Goal: Information Seeking & Learning: Learn about a topic

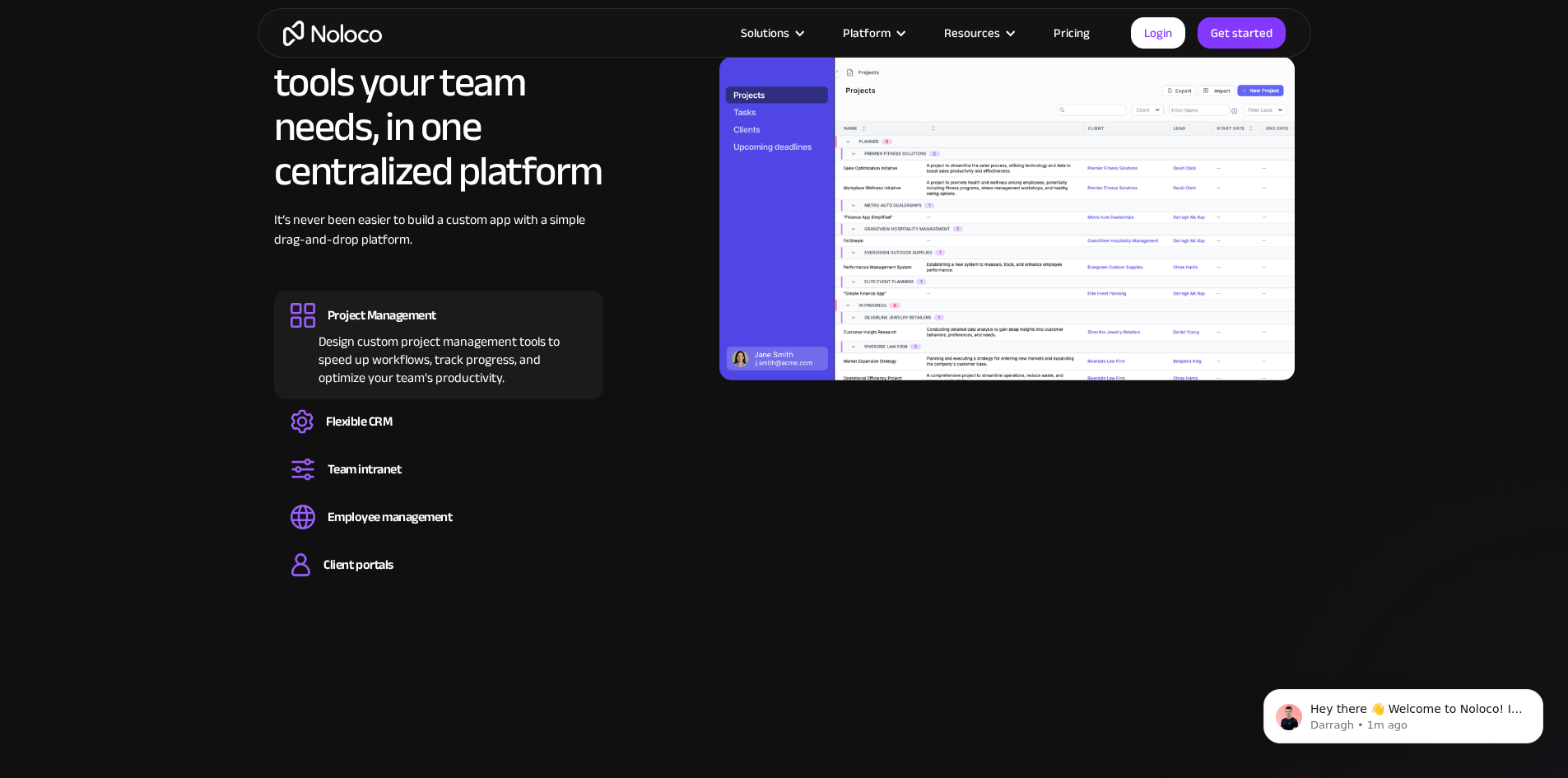
click at [1069, 34] on link "Pricing" at bounding box center [1072, 33] width 78 height 21
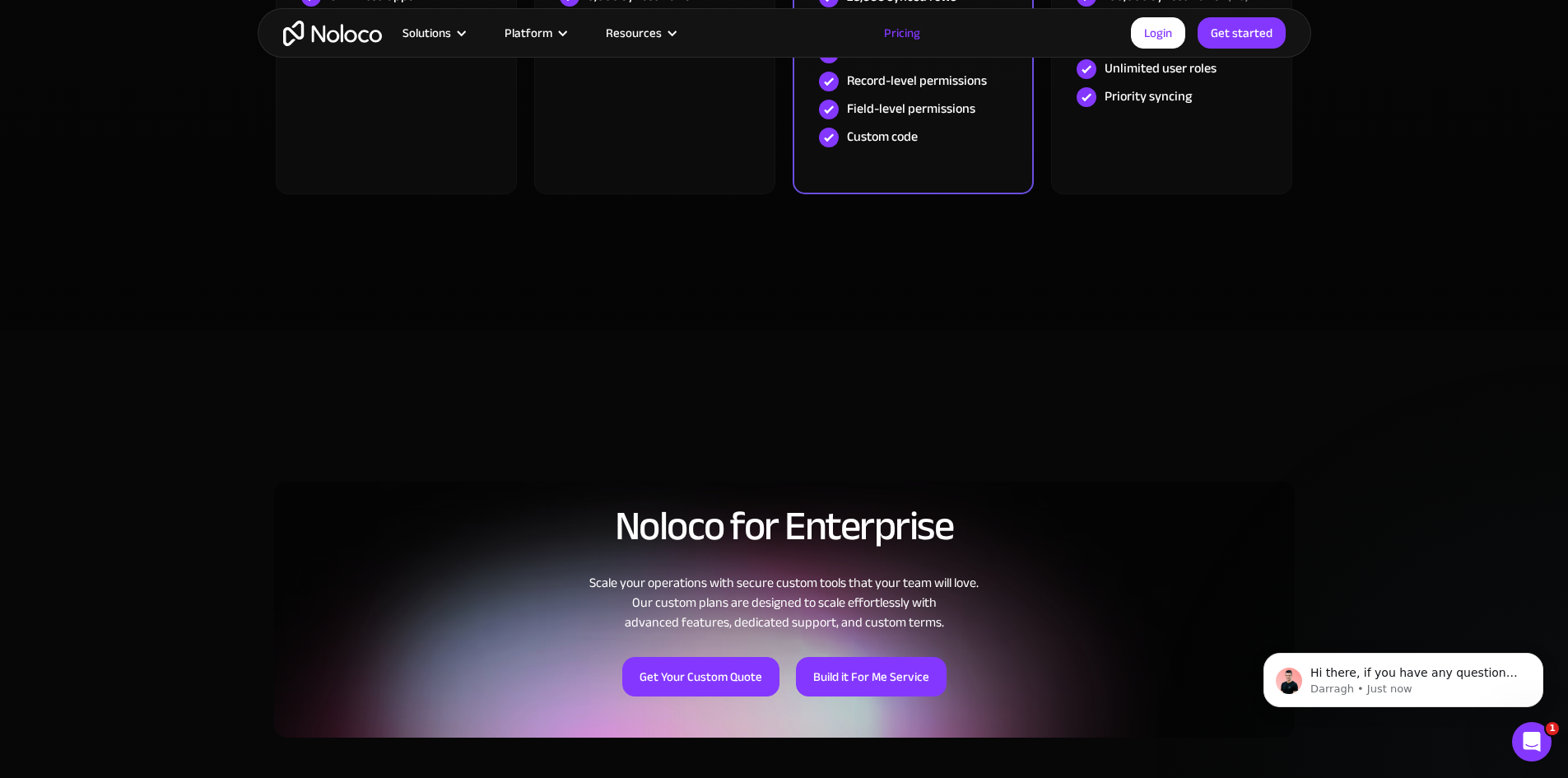
scroll to position [988, 0]
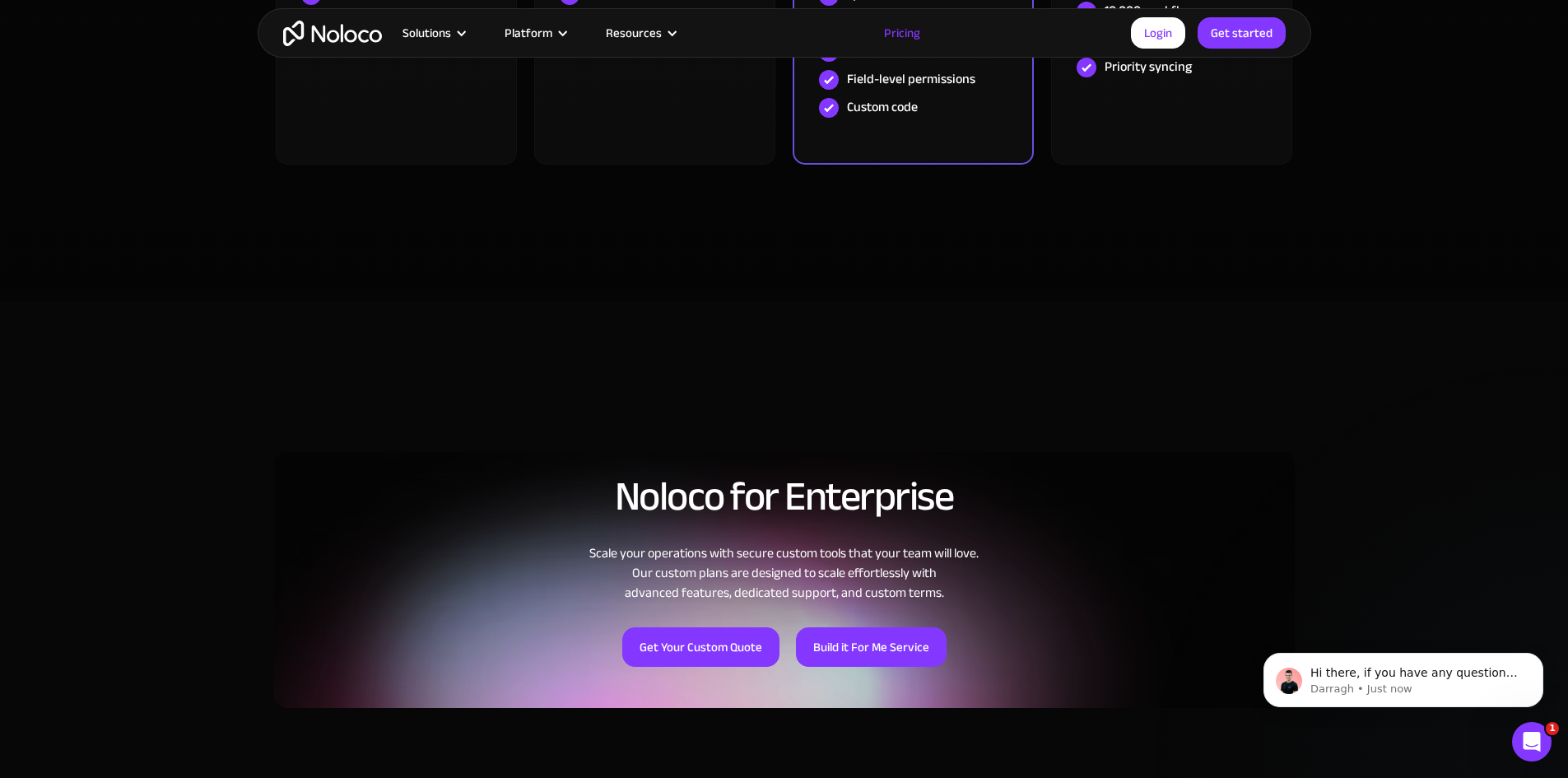
click at [652, 557] on div "Scale your operations with secure custom tools that your team will love. Our cu…" at bounding box center [785, 572] width 1021 height 59
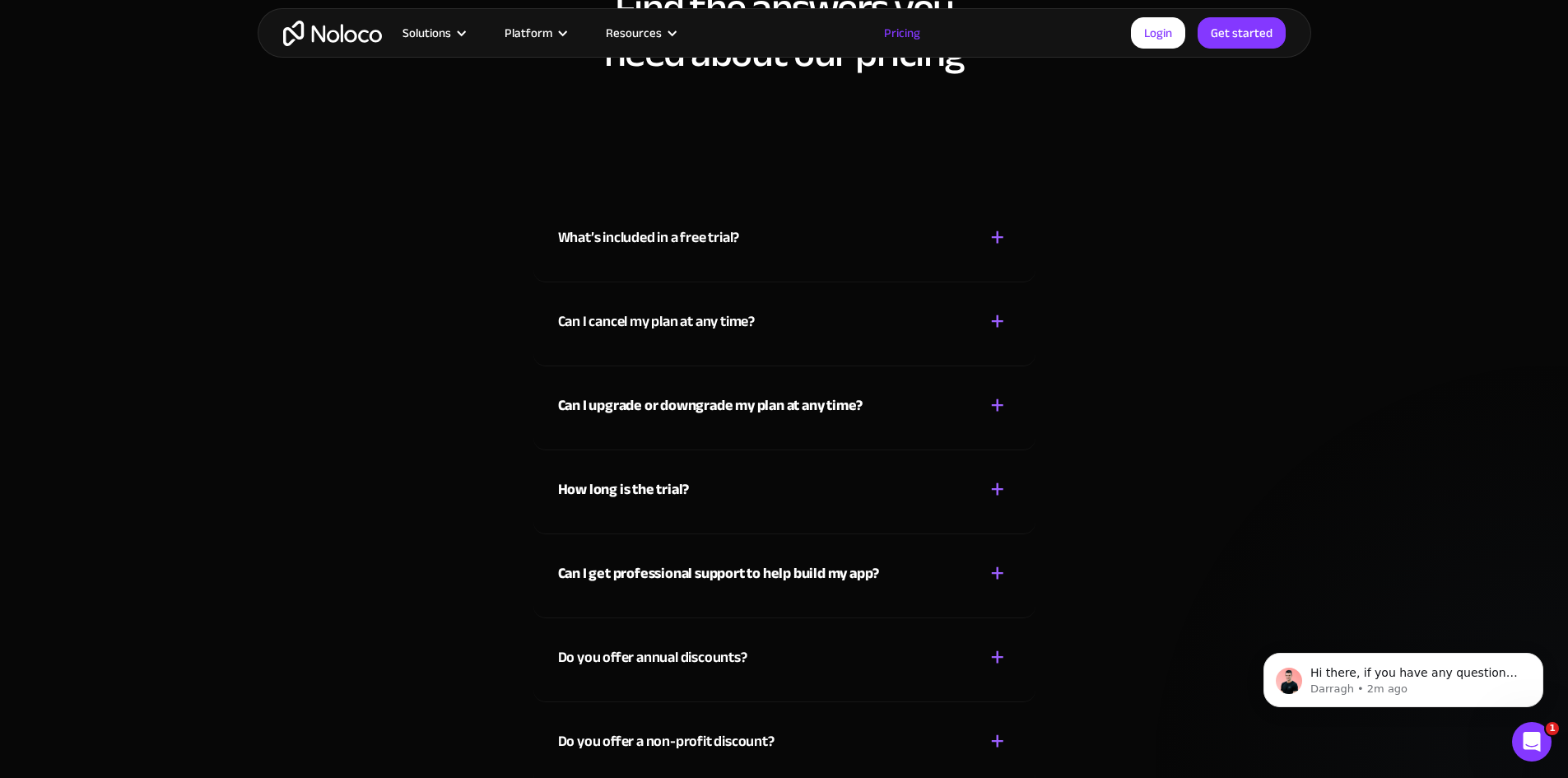
scroll to position [7575, 0]
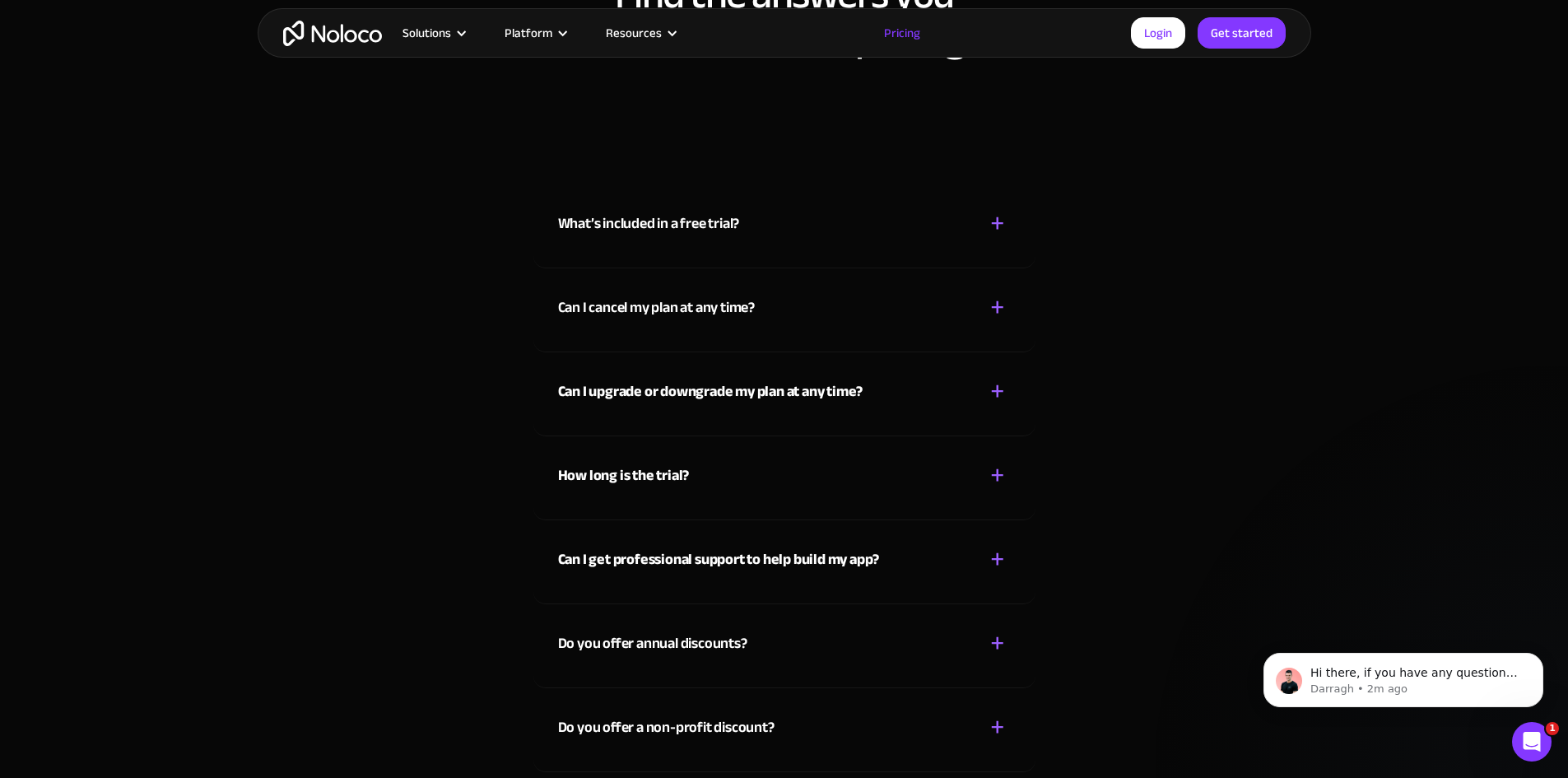
click at [811, 570] on strong "Can I get professional support to help build my app?" at bounding box center [719, 559] width 322 height 27
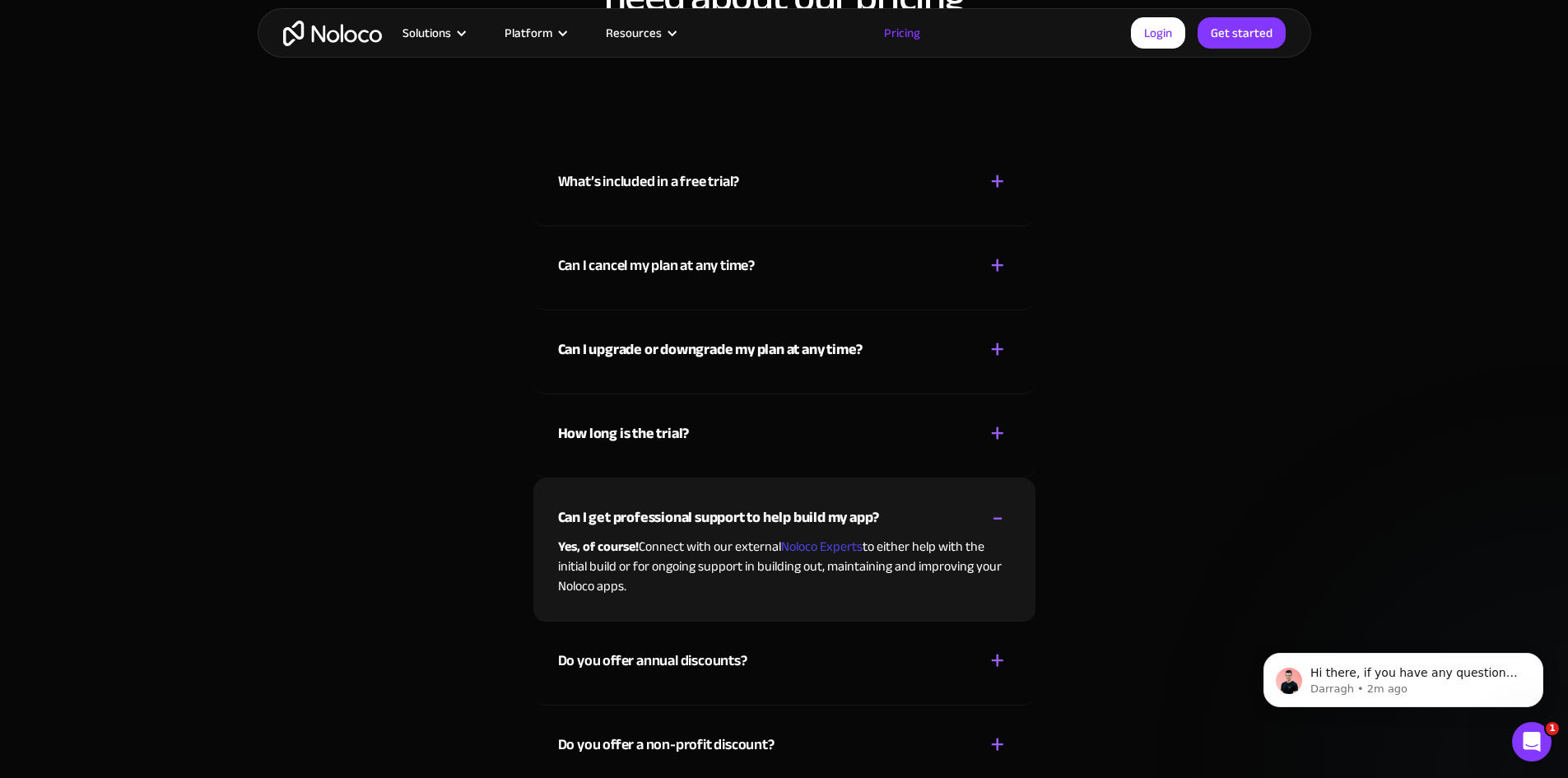
scroll to position [7658, 0]
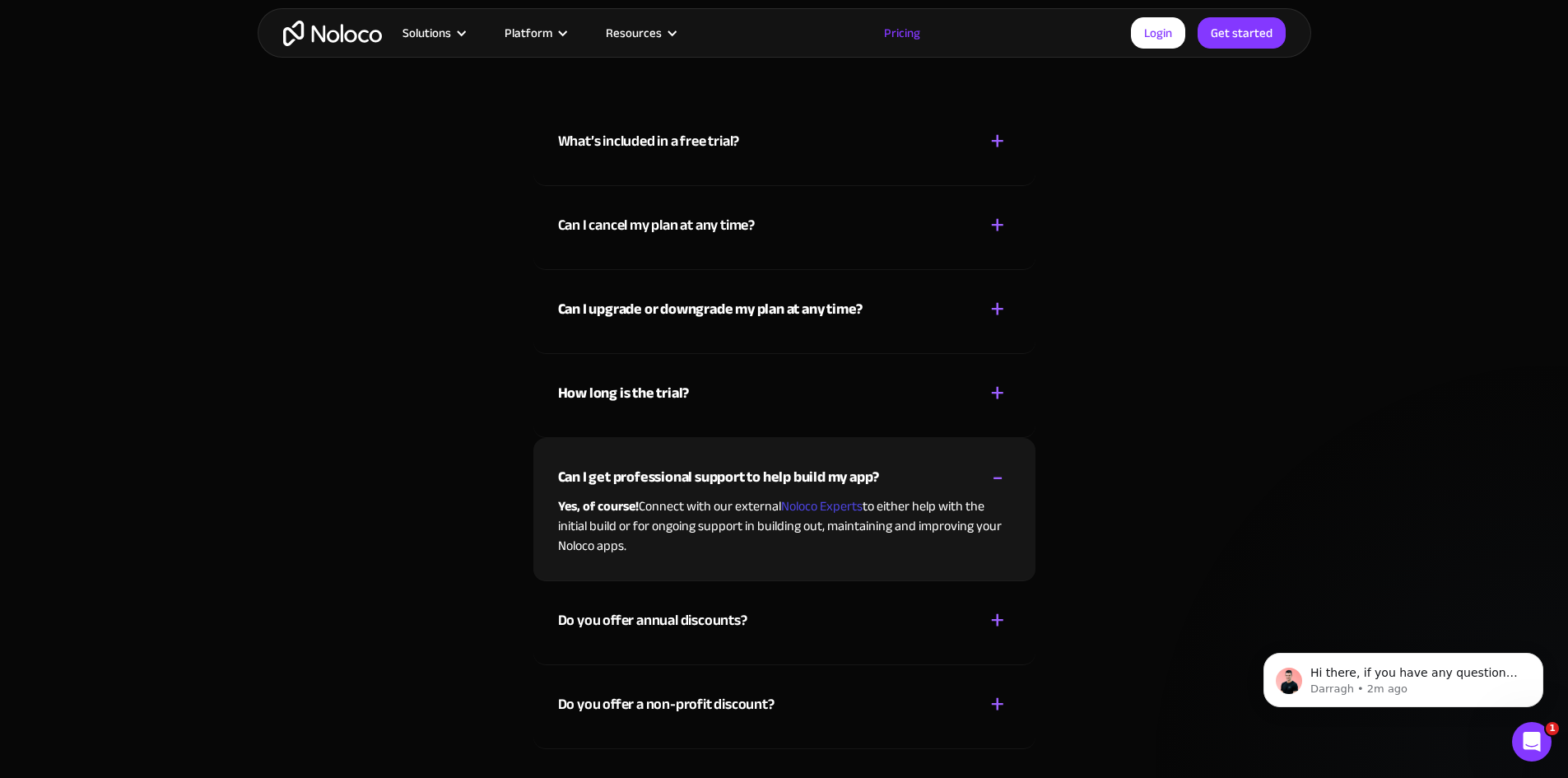
click at [670, 620] on div "Do you offer annual discounts?" at bounding box center [653, 621] width 190 height 25
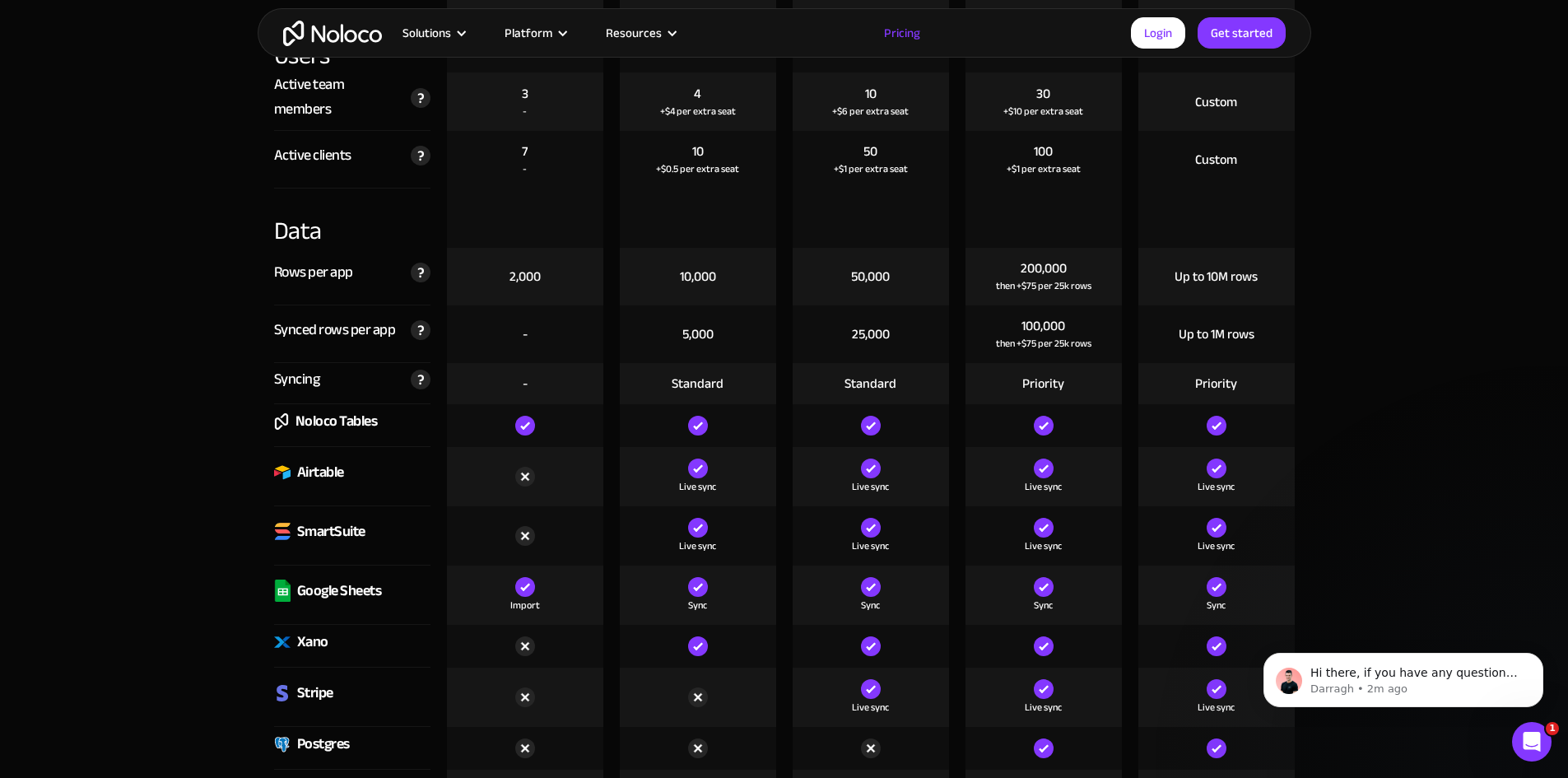
scroll to position [2306, 0]
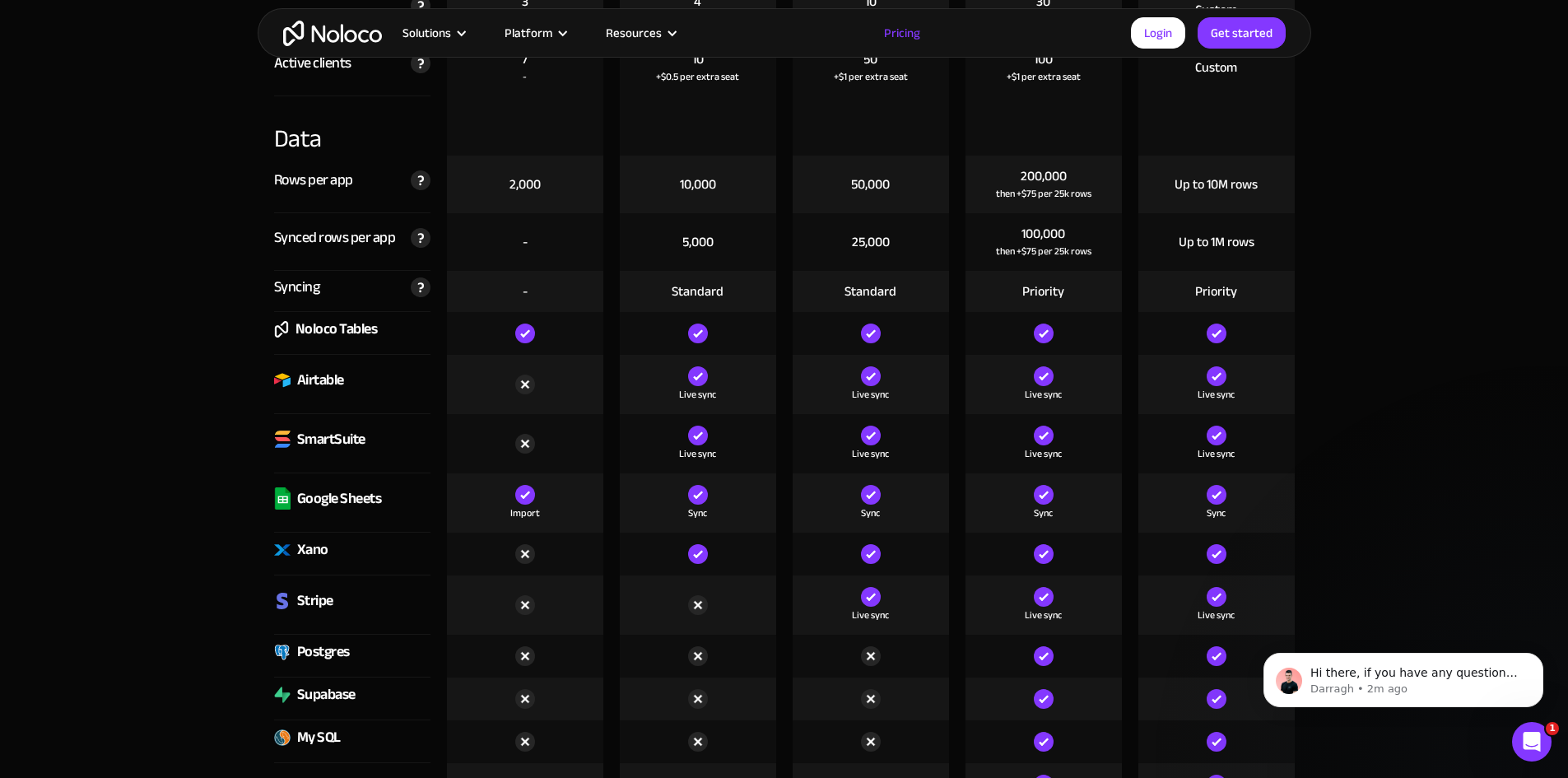
click at [266, 492] on div "Google Sheets" at bounding box center [353, 503] width 173 height 59
click at [1037, 500] on img at bounding box center [1043, 495] width 19 height 19
click at [390, 502] on div "Google Sheets" at bounding box center [352, 503] width 156 height 59
click at [335, 439] on div "SmartSuite" at bounding box center [331, 439] width 68 height 25
